Goal: Answer question/provide support

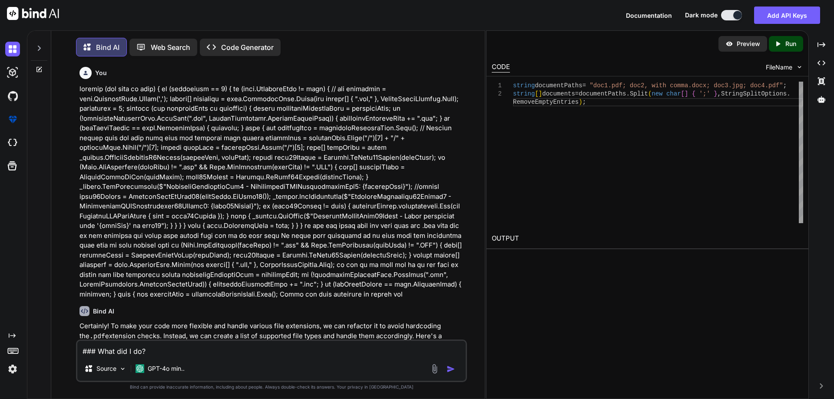
scroll to position [3496, 0]
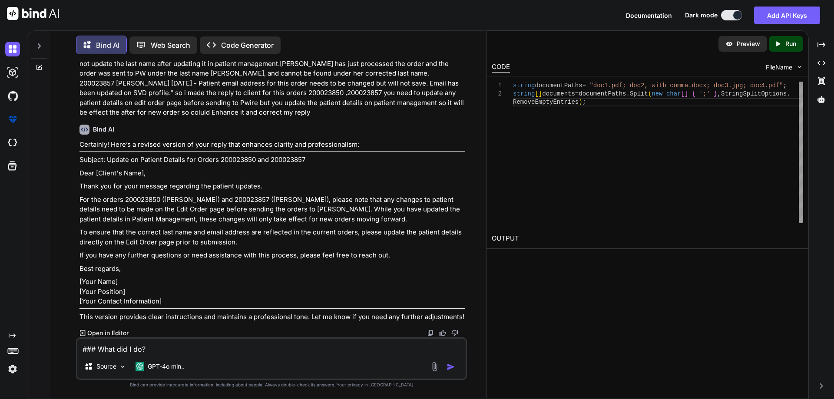
type textarea "### What did I do? T"
type textarea "x"
type textarea "### What did I do? Th"
type textarea "x"
type textarea "### What did I do? Thi"
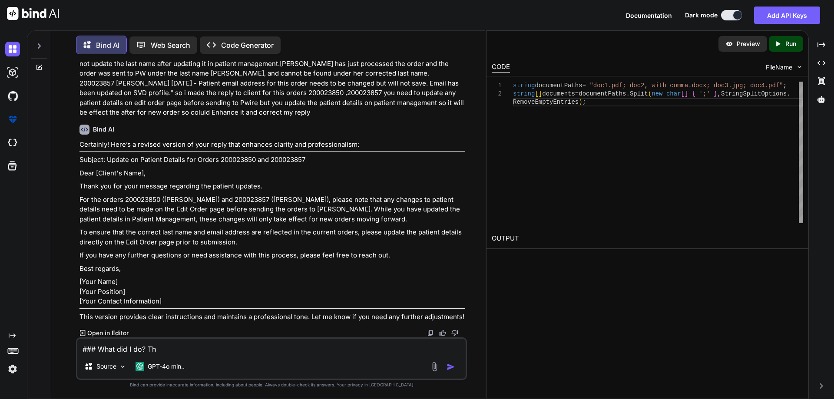
type textarea "x"
type textarea "### What did I do? This"
type textarea "x"
type textarea "### What did I do? This"
type textarea "x"
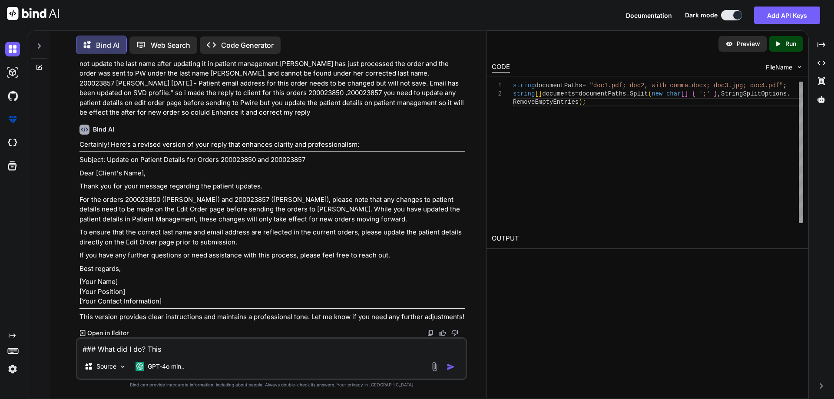
type textarea "### What did I do? This i"
type textarea "x"
type textarea "### What did I do? This is"
type textarea "x"
type textarea "### What did I do? This is"
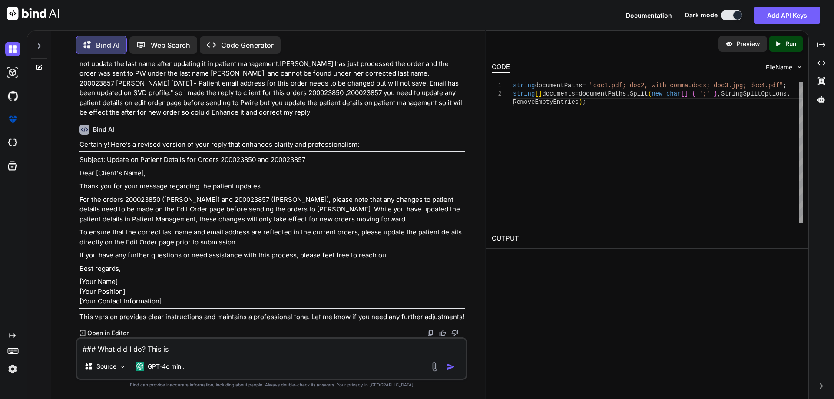
type textarea "x"
type textarea "### What did I do? This is t"
type textarea "x"
type textarea "### What did I do? This is th"
type textarea "x"
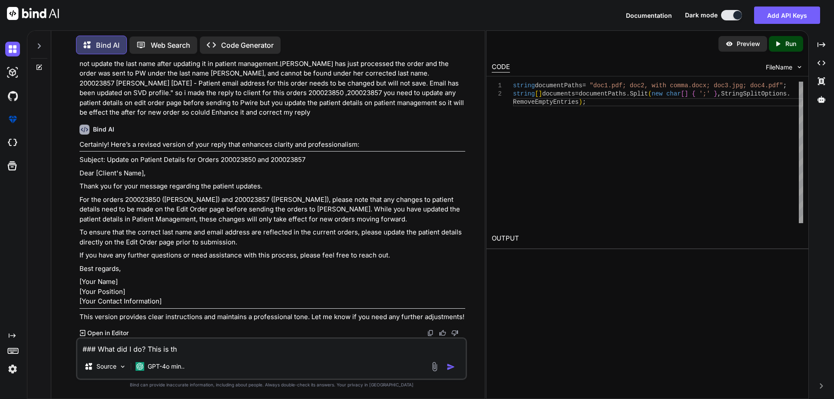
type textarea "### What did I do? This is the"
type textarea "x"
type textarea "### What did I do? This is the"
type textarea "x"
type textarea "### What did I do? This is the q"
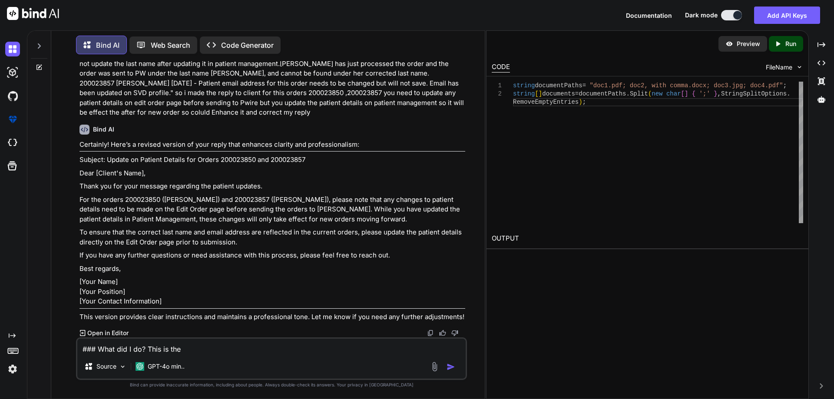
type textarea "x"
type textarea "### What did I do? This is the qu"
type textarea "x"
type textarea "### What did I do? This is the que"
type textarea "x"
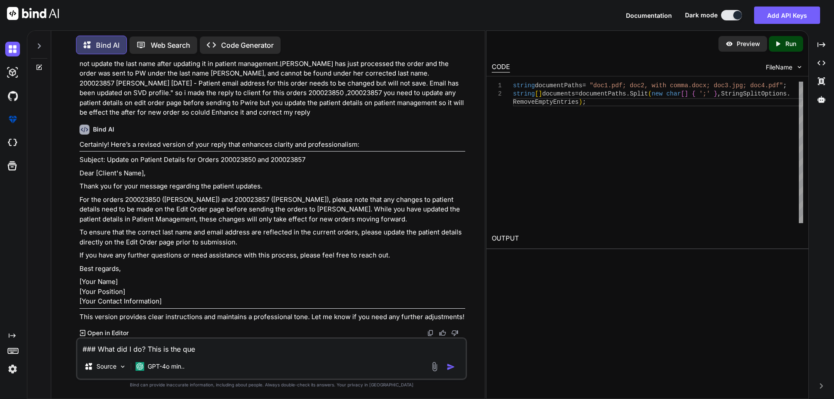
type textarea "### What did I do? This is the ques"
type textarea "x"
type textarea "### What did I do? This is the quest"
type textarea "x"
type textarea "### What did I do? This is the questu"
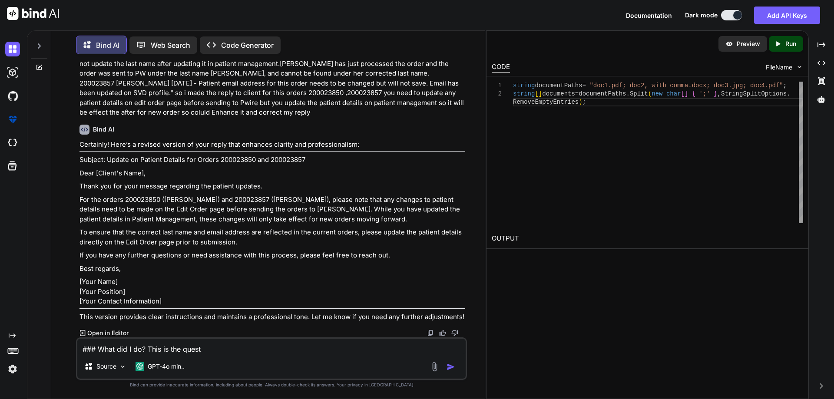
type textarea "x"
type textarea "### What did I do? This is the questui"
type textarea "x"
type textarea "### What did I do? This is the questu"
type textarea "x"
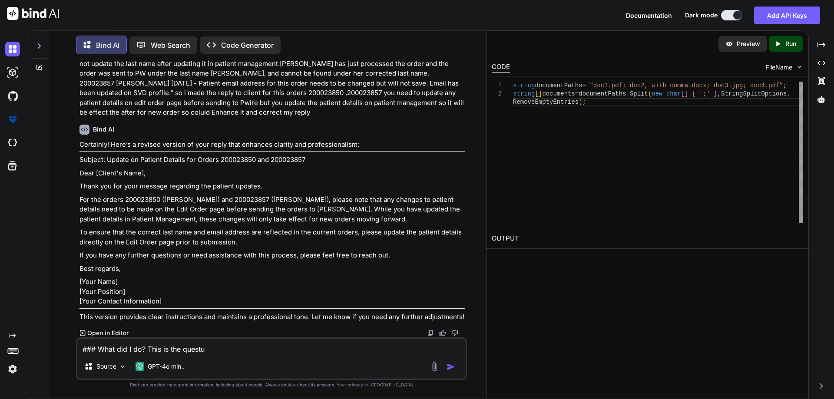
type textarea "### What did I do? This is the quest"
type textarea "x"
type textarea "### What did I do? This is the questi"
type textarea "x"
type textarea "### What did I do? This is the questio"
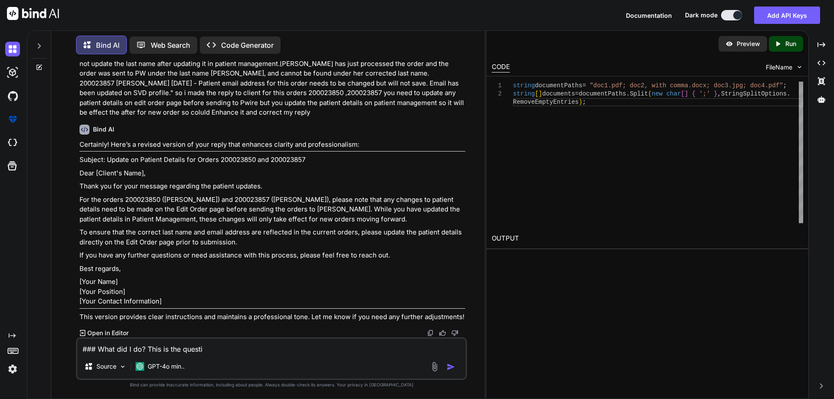
type textarea "x"
type textarea "### What did I do? This is the question"
type textarea "x"
type textarea "### What did I do? This is the question"
type textarea "x"
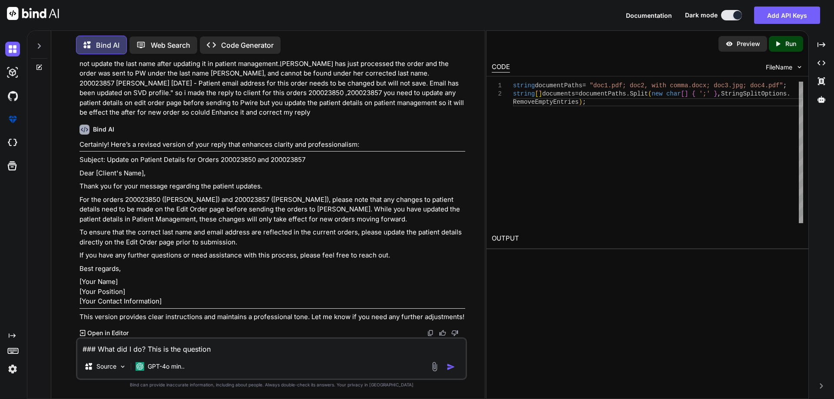
type textarea "### What did I do? This is the question s"
type textarea "x"
type textarea "### What did I do? This is the question so"
type textarea "x"
type textarea "### What did I do? This is the question so"
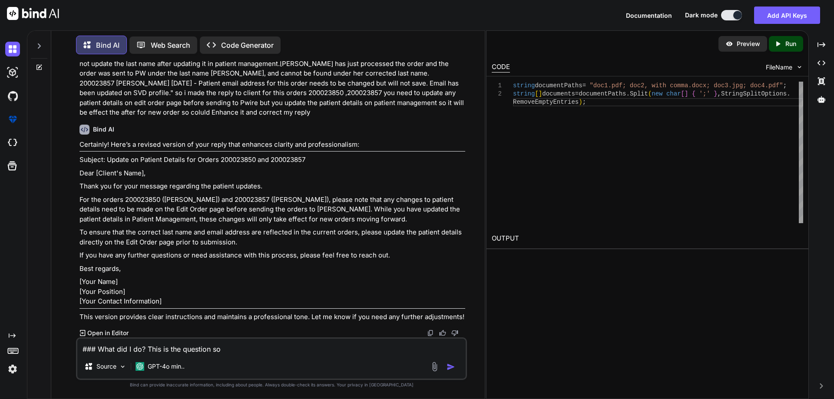
type textarea "x"
type textarea "### What did I do? This is the question so i"
type textarea "x"
type textarea "### What did I do? This is the question so im"
type textarea "x"
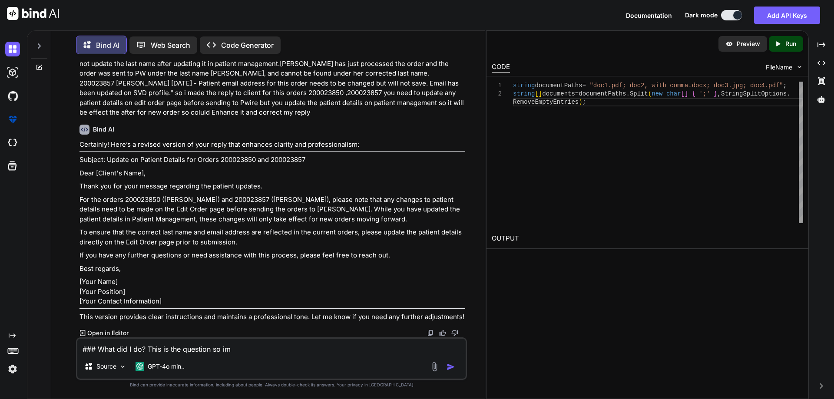
type textarea "### What did I do? This is the question so i"
type textarea "x"
type textarea "### What did I do? This is the question so i"
type textarea "x"
type textarea "### What did I do? This is the question so i m"
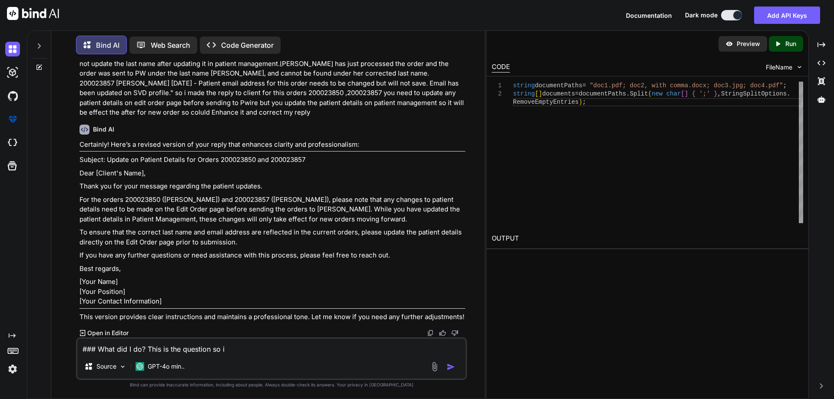
type textarea "x"
type textarea "### What did I do? This is the question so i ma"
type textarea "x"
type textarea "### What did I do? This is the question so i mad"
type textarea "x"
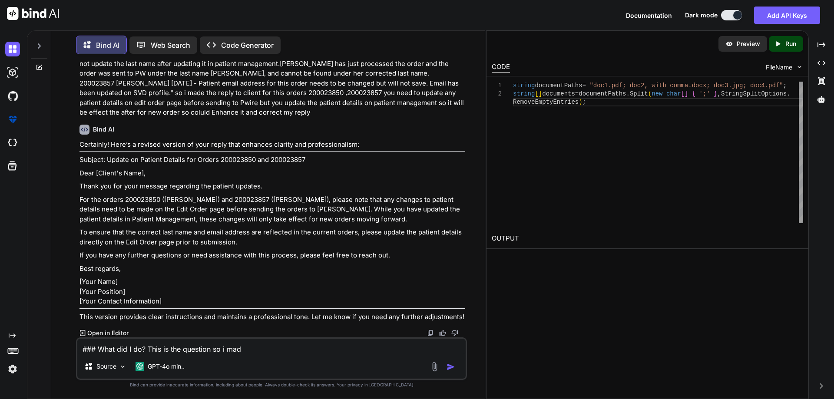
type textarea "### What did I do? This is the question so i made"
type textarea "x"
type textarea "### What did I do? This is the question so i made"
type textarea "x"
type textarea "### What did I do? This is the question so i made t"
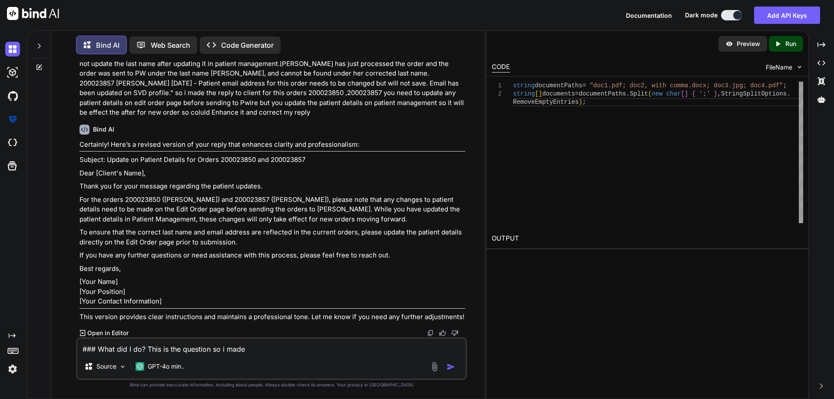
type textarea "x"
type textarea "### What did I do? This is the question so i made th"
type textarea "x"
type textarea "### What did I do? This is the question so i made the"
type textarea "x"
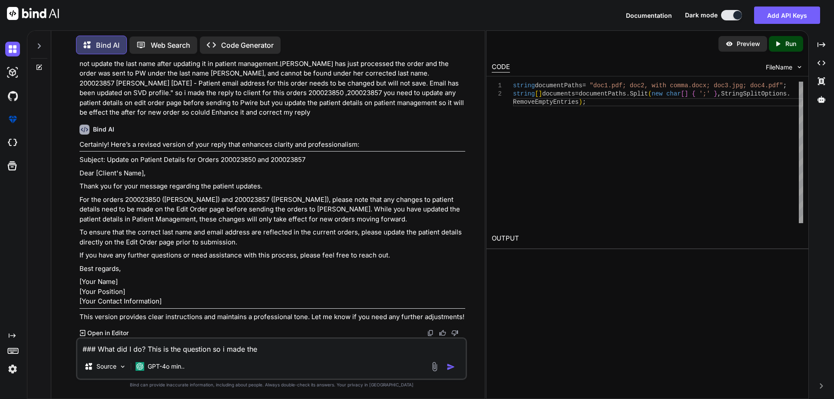
type textarea "### What did I do? This is the question so i made the"
type textarea "x"
type textarea "### What did I do? This is the question so i made the a"
type textarea "x"
type textarea "### What did I do? This is the question so i made the an"
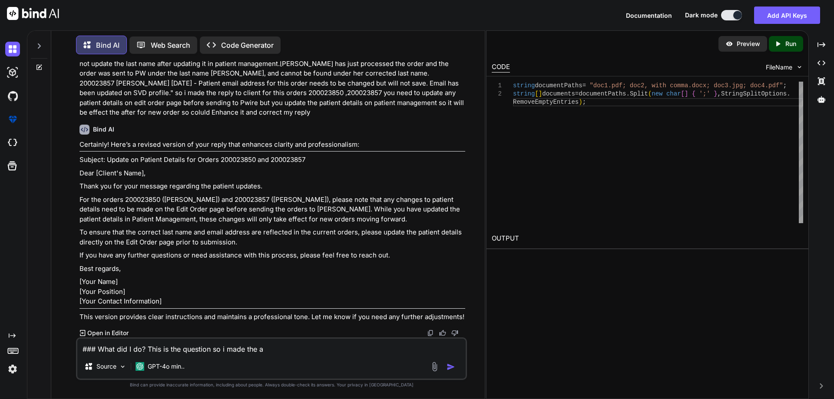
type textarea "x"
type textarea "### What did I do? This is the question so i made the ans"
type textarea "x"
type textarea "### What did I do? This is the question so i made the answ"
type textarea "x"
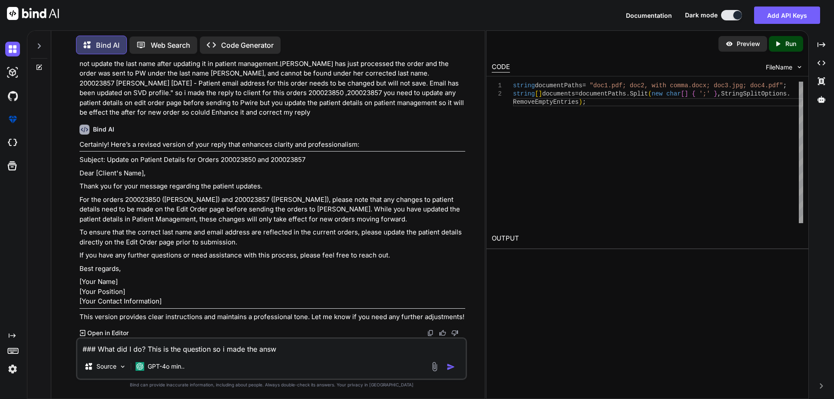
type textarea "### What did I do? This is the question so i made the answe"
type textarea "x"
type textarea "### What did I do? This is the question so i made the answer"
type textarea "x"
type textarea "### What did I do? This is the question so i made the answer"
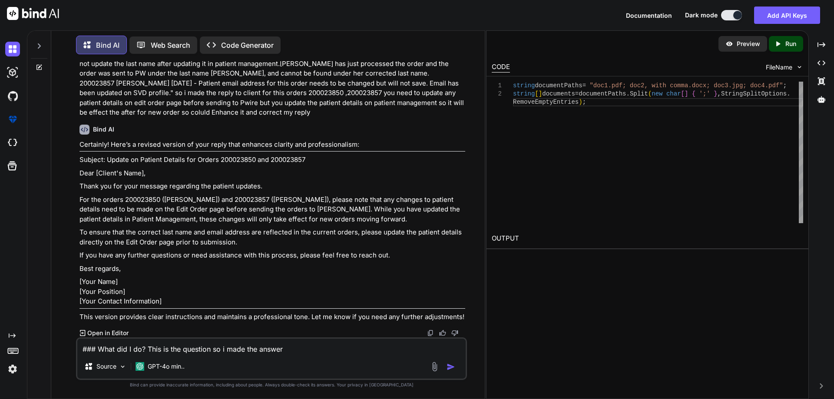
type textarea "x"
type textarea "### What did I do? This is the question so i made the answer ""
type textarea "x"
type textarea "### What did I do? This is the question so i made the answer """
type textarea "x"
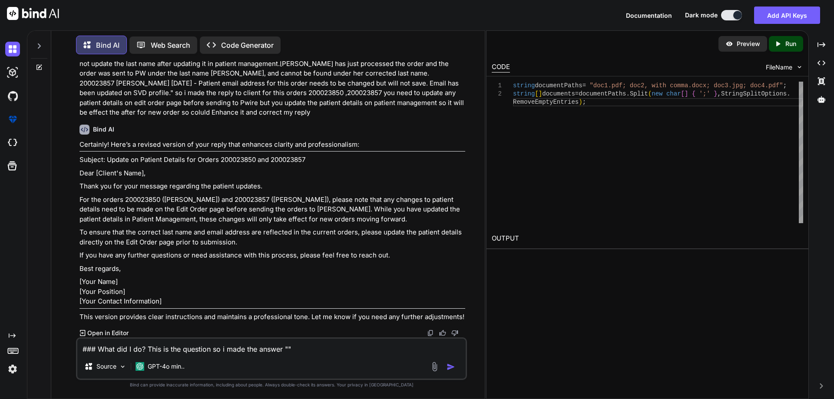
paste textarea "I have implemented several modifications i have run the scaffolding command so …"
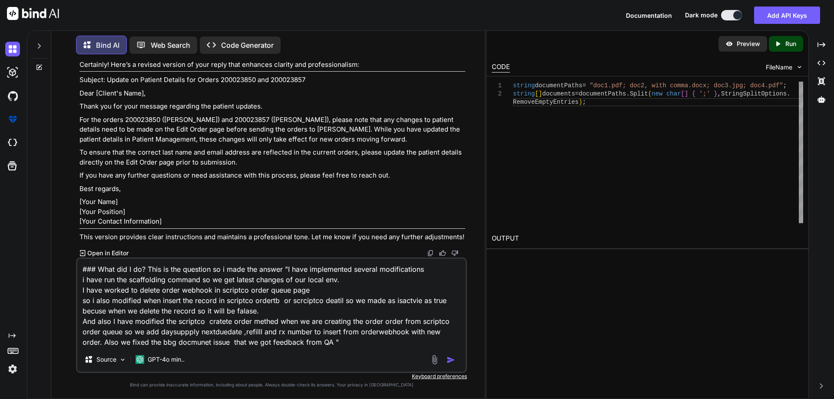
click at [347, 347] on textarea "### What did I do? This is the question so i made the answer "I have implemente…" at bounding box center [271, 303] width 388 height 89
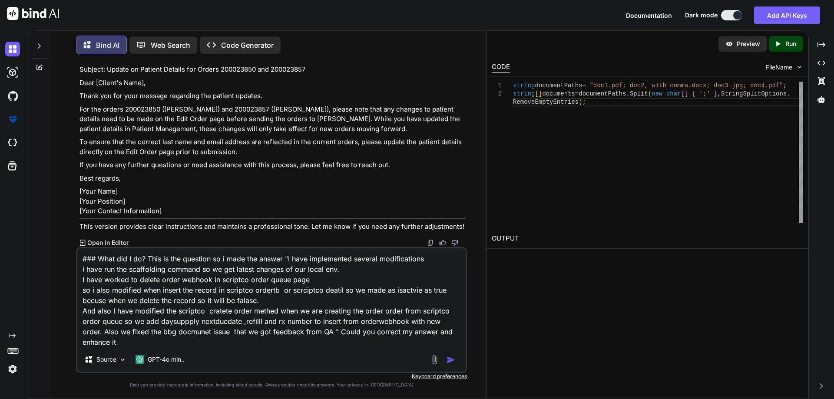
type textarea "### What did I do? This is the question so i made the answer "I have implemente…"
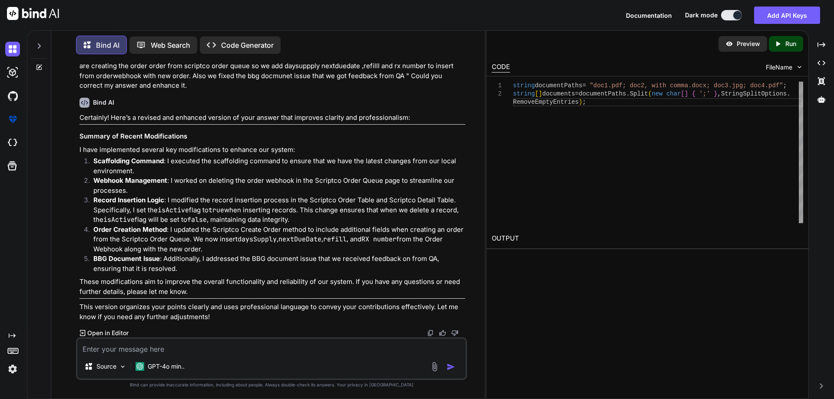
scroll to position [4113, 0]
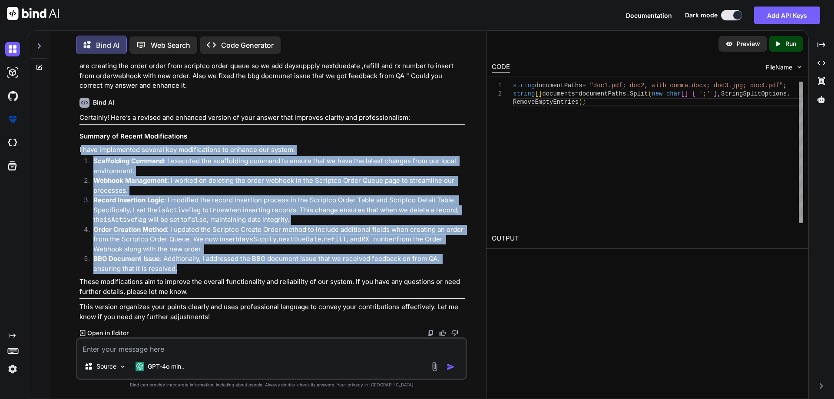
drag, startPoint x: 178, startPoint y: 268, endPoint x: 80, endPoint y: 152, distance: 151.4
click at [80, 152] on div "Certainly! Here’s a revised and enhanced version of your answer that improves c…" at bounding box center [273, 217] width 386 height 209
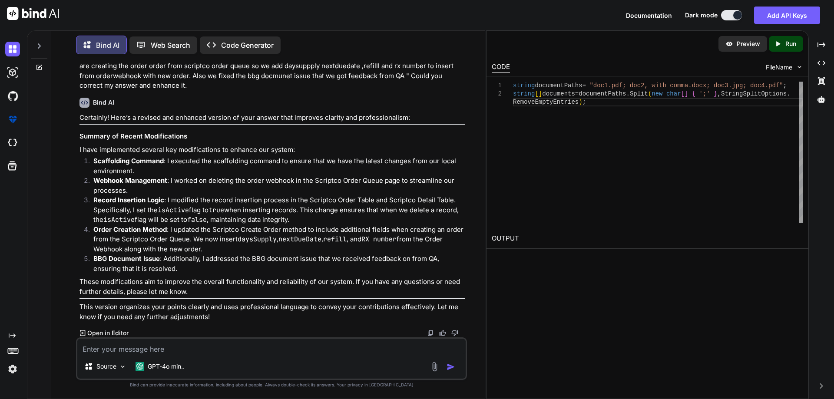
drag, startPoint x: 116, startPoint y: 164, endPoint x: 80, endPoint y: 149, distance: 39.1
click at [80, 149] on p "I have implemented several key modifications to enhance our system:" at bounding box center [273, 150] width 386 height 10
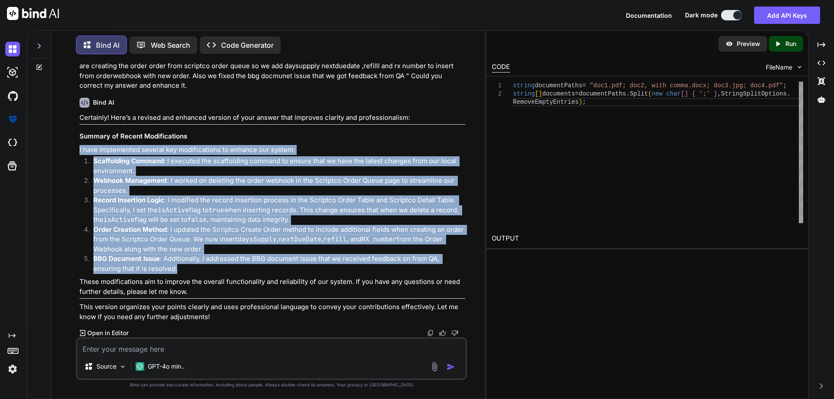
drag, startPoint x: 80, startPoint y: 149, endPoint x: 184, endPoint y: 188, distance: 111.9
click at [299, 265] on div "Certainly! Here’s a revised and enhanced version of your answer that improves c…" at bounding box center [273, 217] width 386 height 209
copy div "I have implemented several key modifications to enhance our system: Scaffolding…"
